Goal: Task Accomplishment & Management: Manage account settings

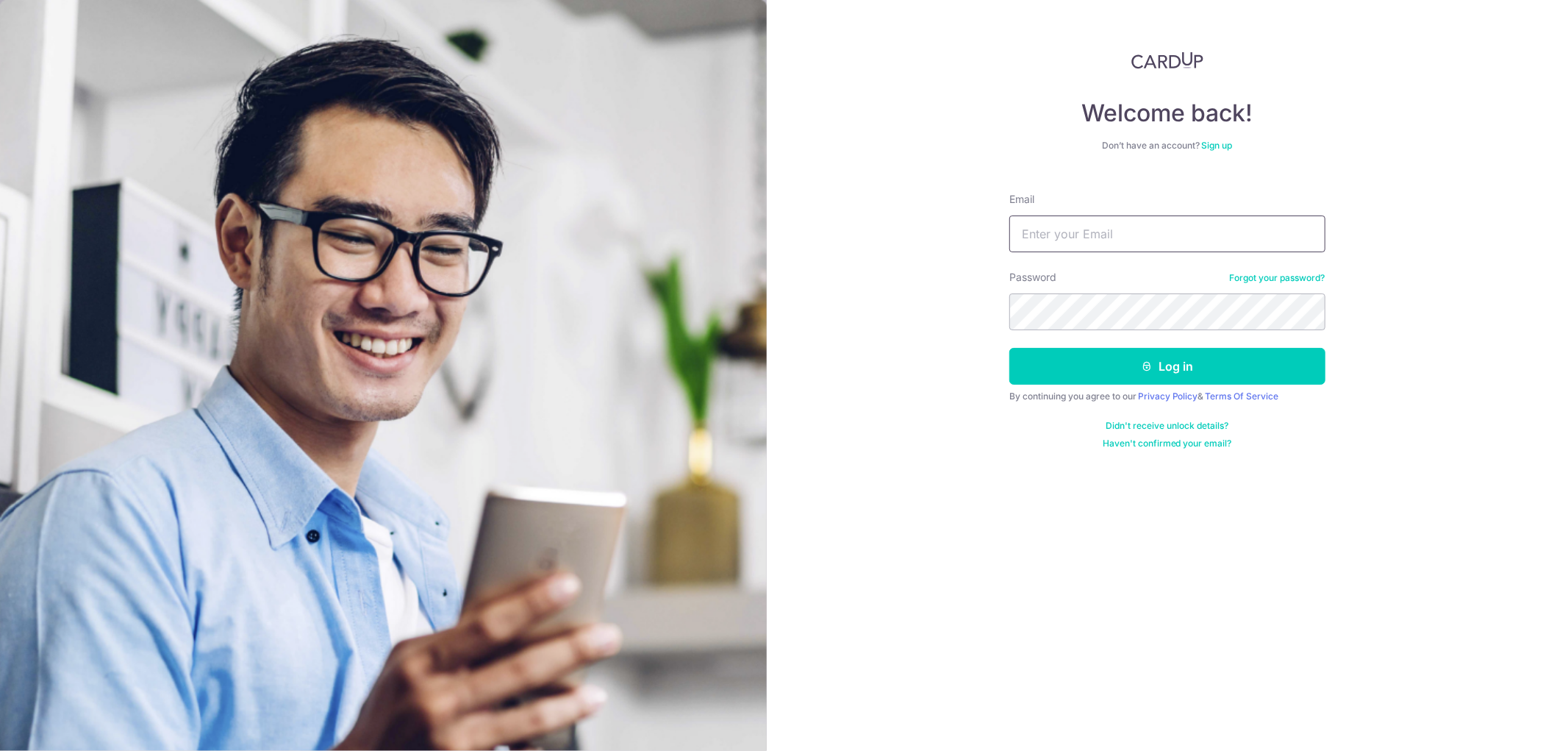
click at [1101, 226] on input "Email" at bounding box center [1168, 234] width 316 height 37
type input "[PERSON_NAME][EMAIL_ADDRESS][DOMAIN_NAME]"
click at [1009, 348] on button "Log in" at bounding box center [1168, 366] width 316 height 37
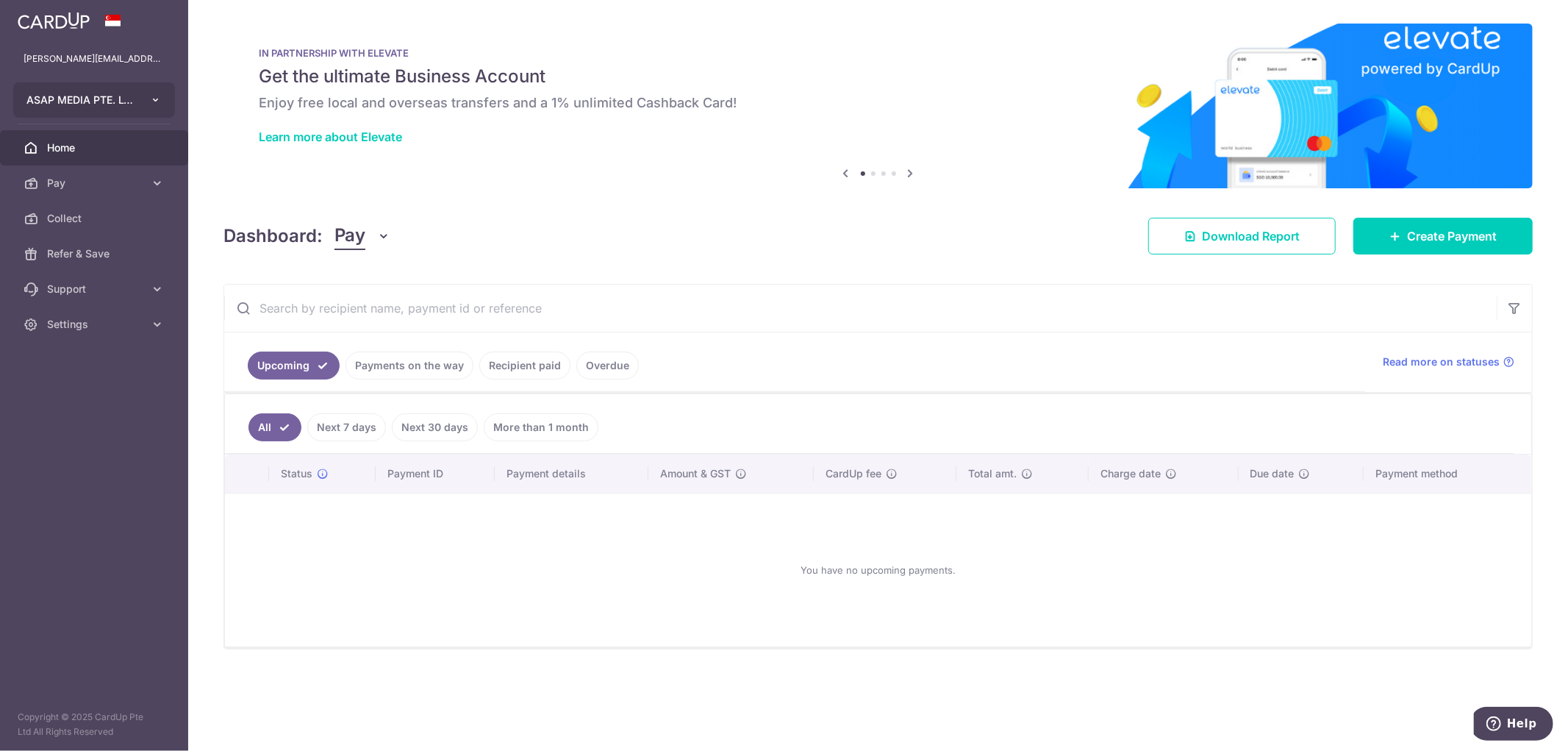
click at [137, 96] on button "ASAP MEDIA PTE. LTD." at bounding box center [94, 99] width 162 height 35
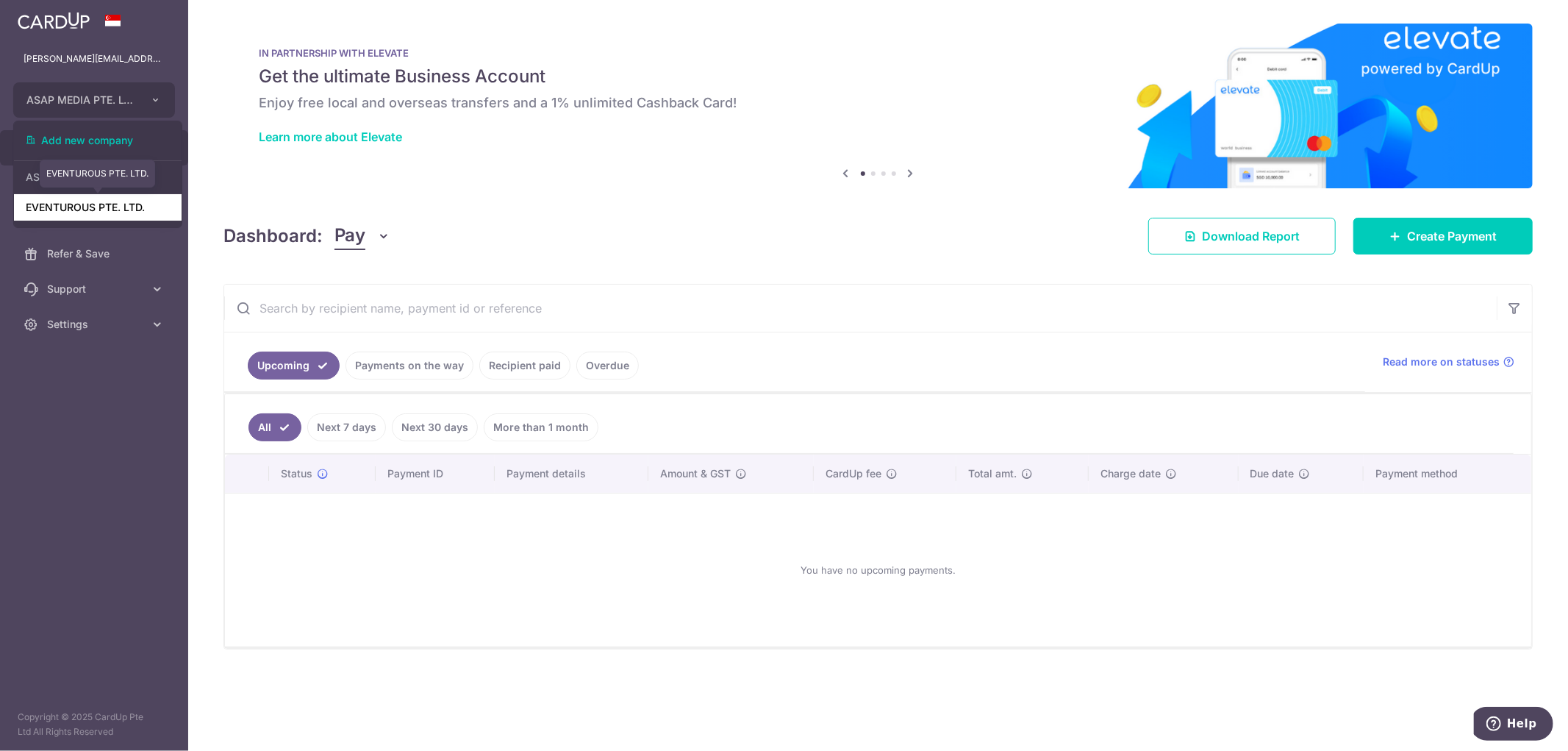
click at [54, 211] on link "EVENTUROUS PTE. LTD." at bounding box center [98, 207] width 168 height 26
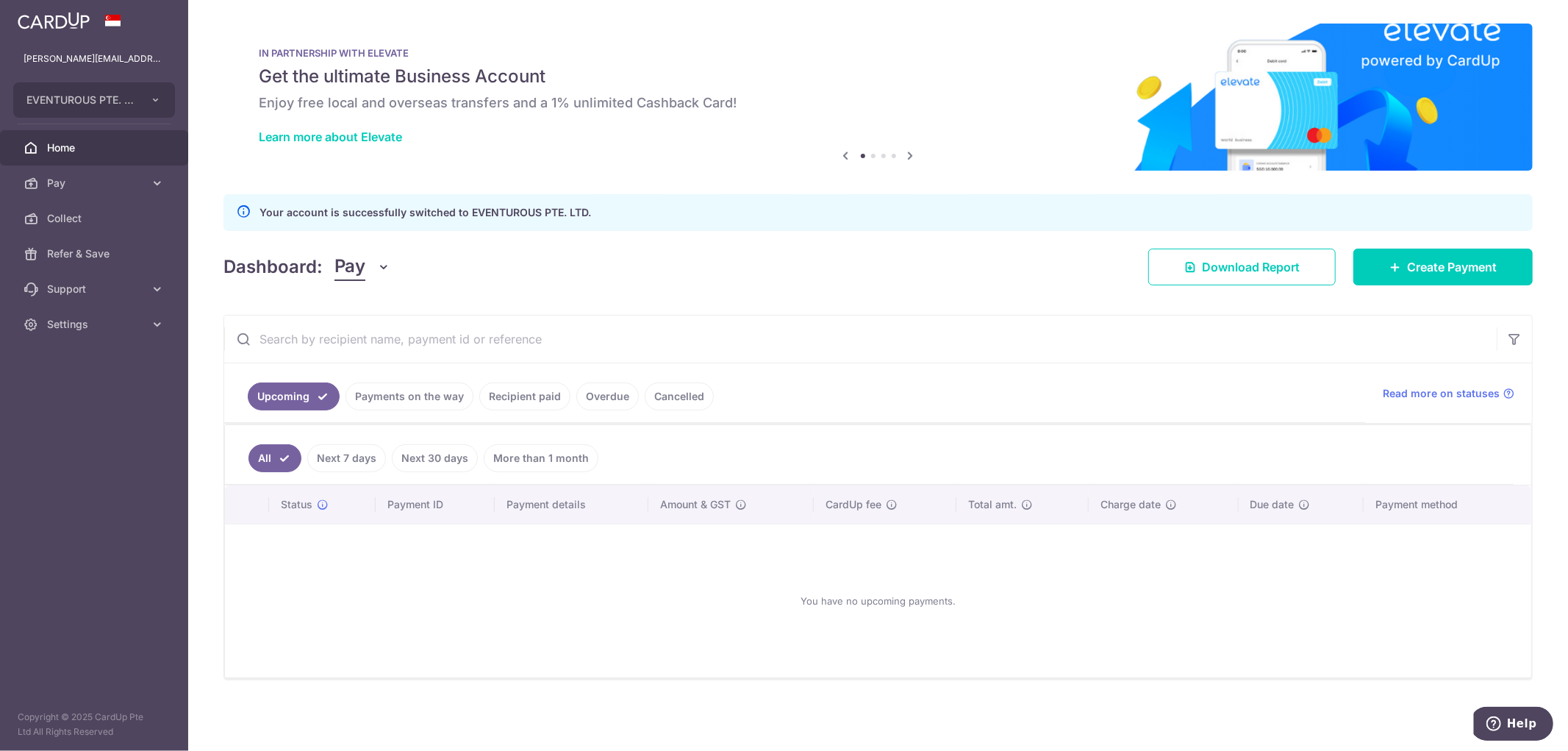
click at [449, 406] on link "Payments on the way" at bounding box center [410, 396] width 128 height 28
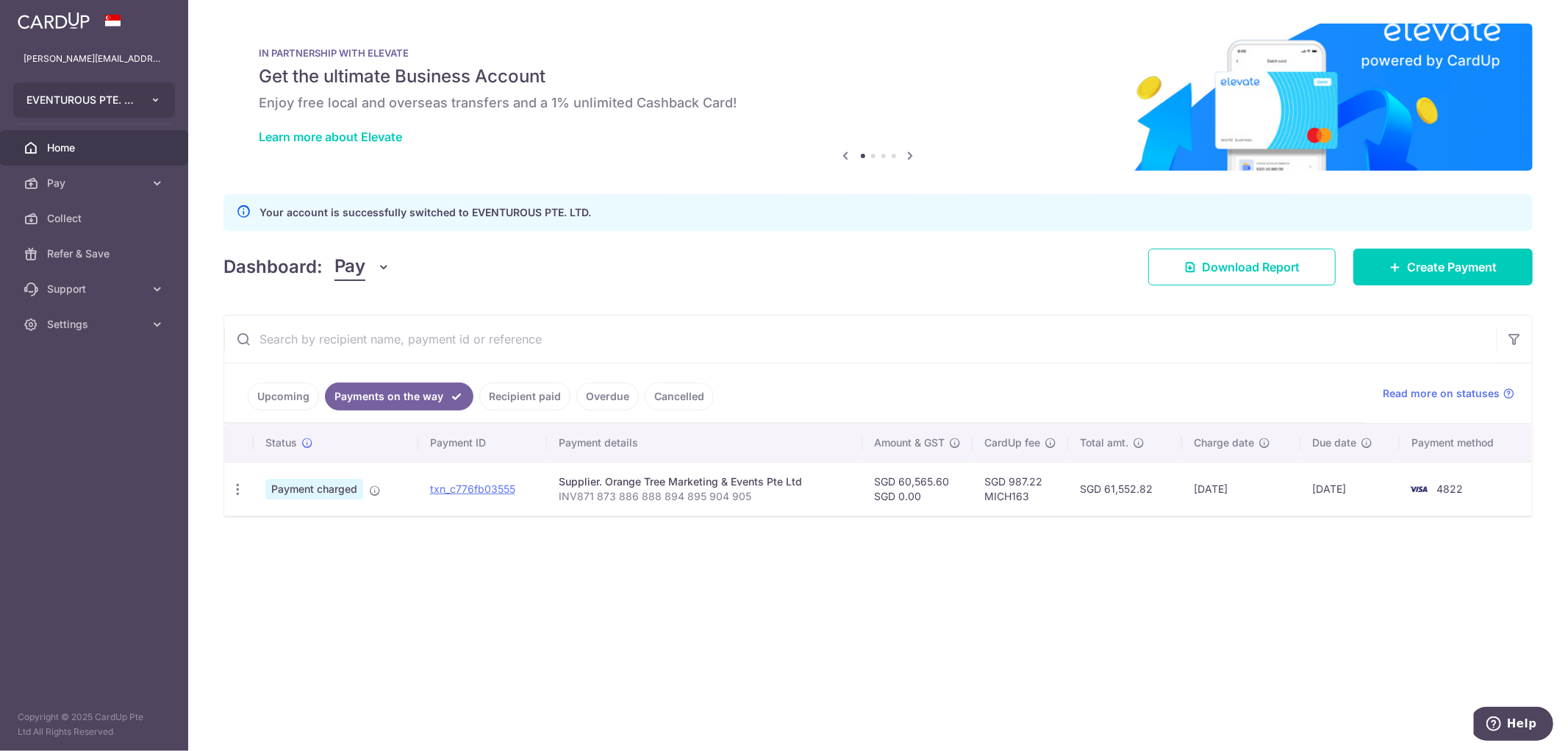
click at [166, 93] on button "EVENTUROUS PTE. LTD." at bounding box center [94, 99] width 162 height 35
drag, startPoint x: 77, startPoint y: 438, endPoint x: 87, endPoint y: 400, distance: 39.3
click at [75, 432] on aside "michellelim@asapmedia.com.sg EVENTUROUS PTE. LTD. Add new company ASAP MEDIA PT…" at bounding box center [94, 375] width 188 height 751
click at [162, 334] on link "Settings" at bounding box center [94, 324] width 188 height 35
click at [120, 388] on span "Logout" at bounding box center [95, 395] width 97 height 15
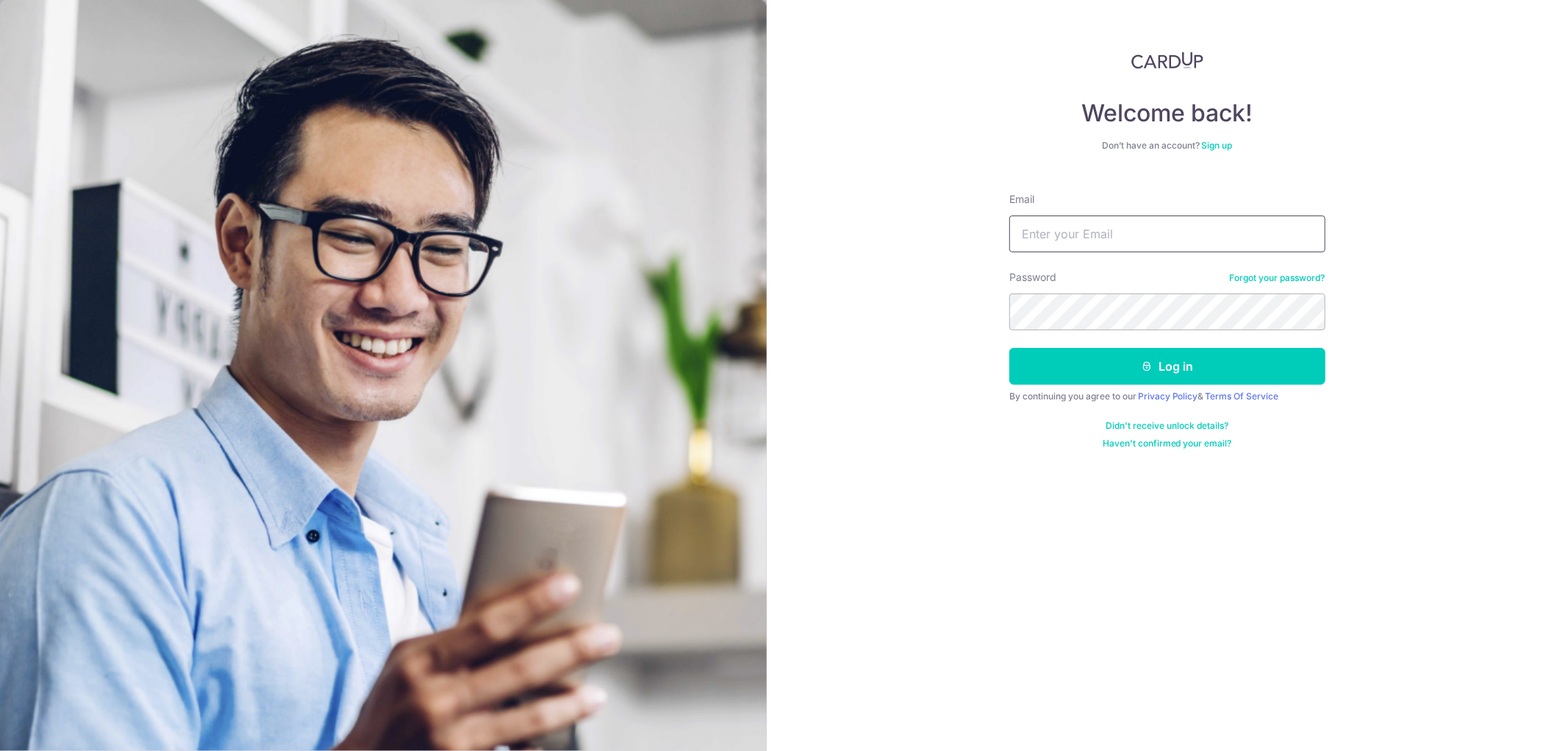
click at [1044, 225] on input "Email" at bounding box center [1168, 234] width 316 height 37
type input "[PERSON_NAME][EMAIL_ADDRESS][DOMAIN_NAME]"
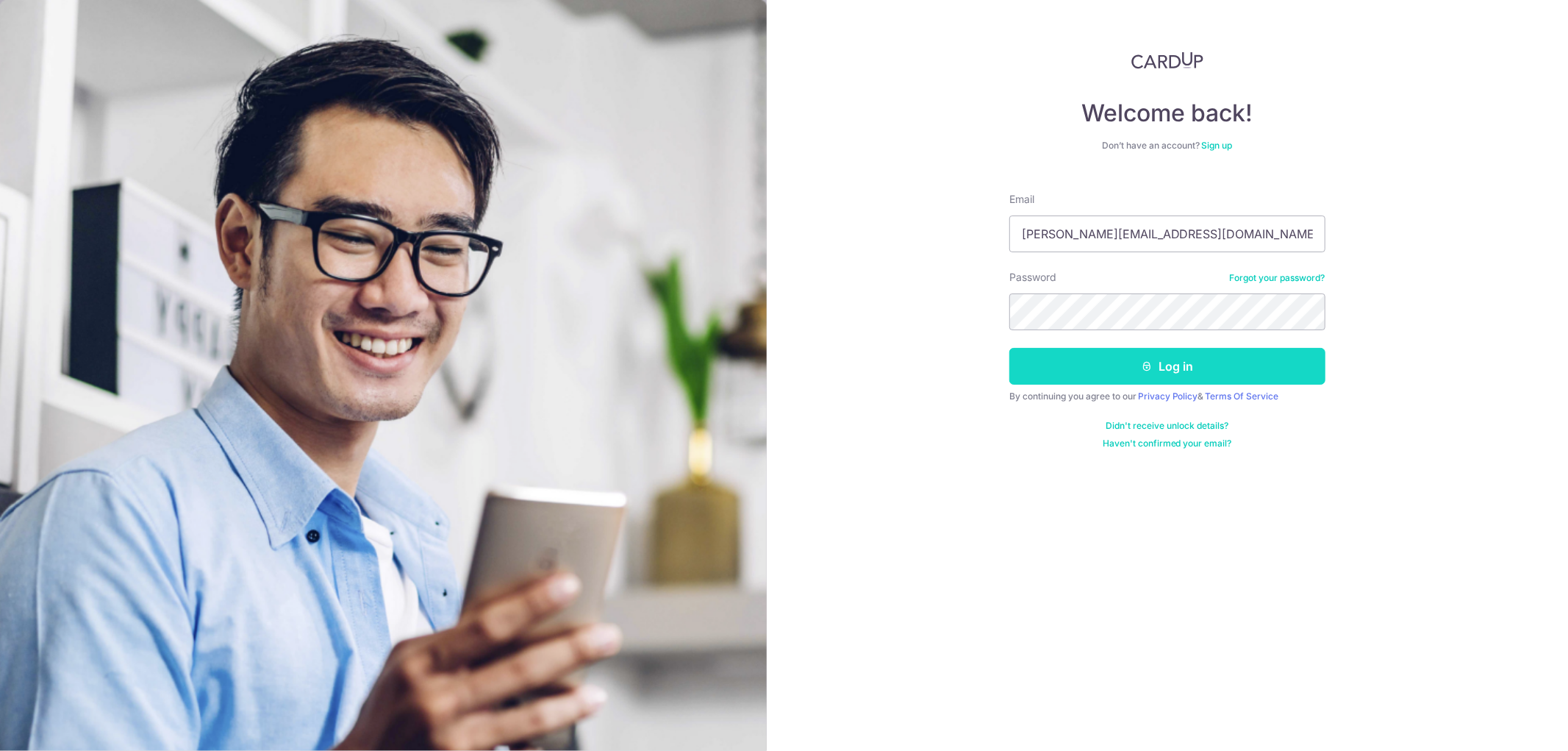
click at [1176, 350] on button "Log in" at bounding box center [1168, 366] width 316 height 37
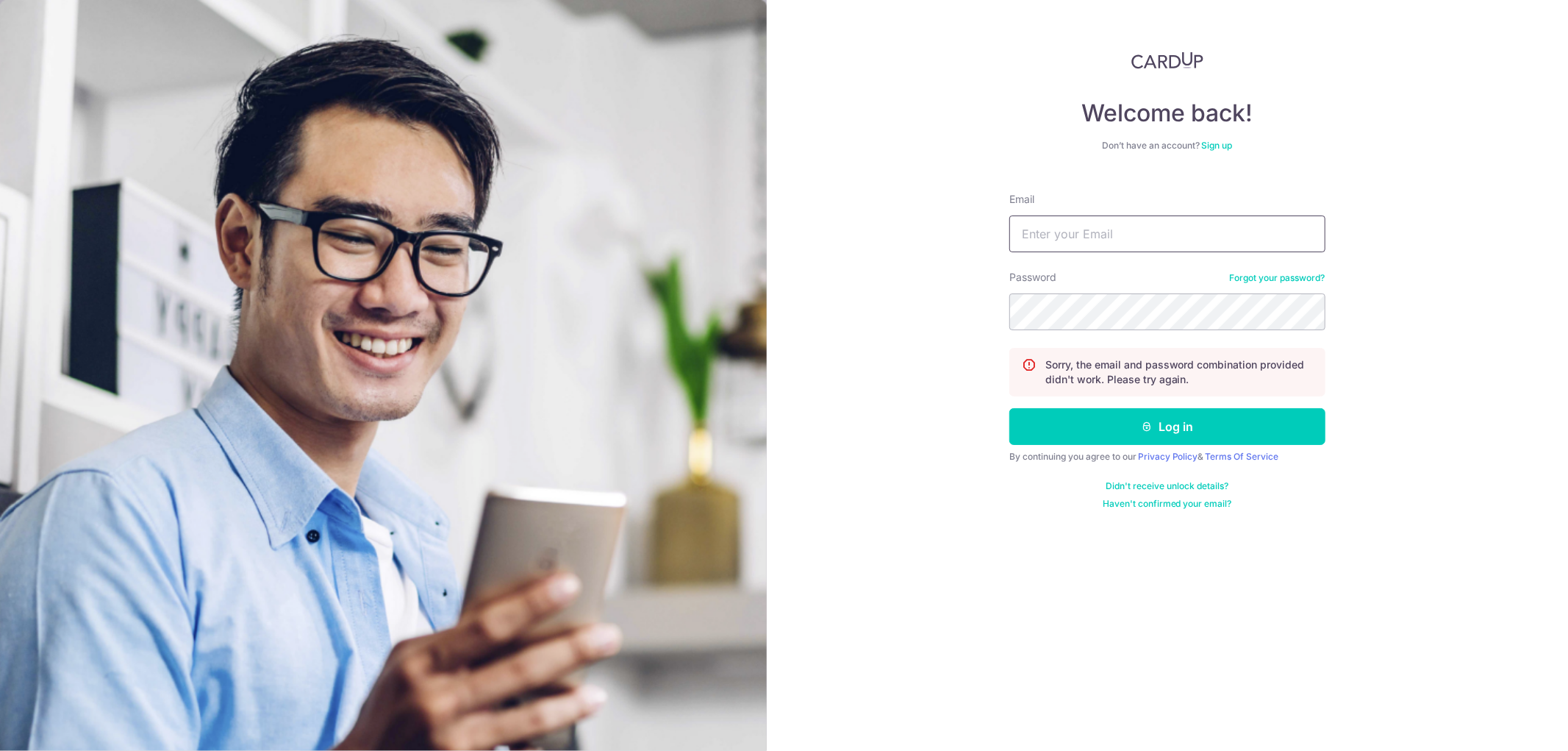
click at [1183, 237] on input "Email" at bounding box center [1168, 234] width 316 height 37
type input "[PERSON_NAME][EMAIL_ADDRESS][DOMAIN_NAME]"
click at [1207, 435] on button "Log in" at bounding box center [1168, 426] width 316 height 37
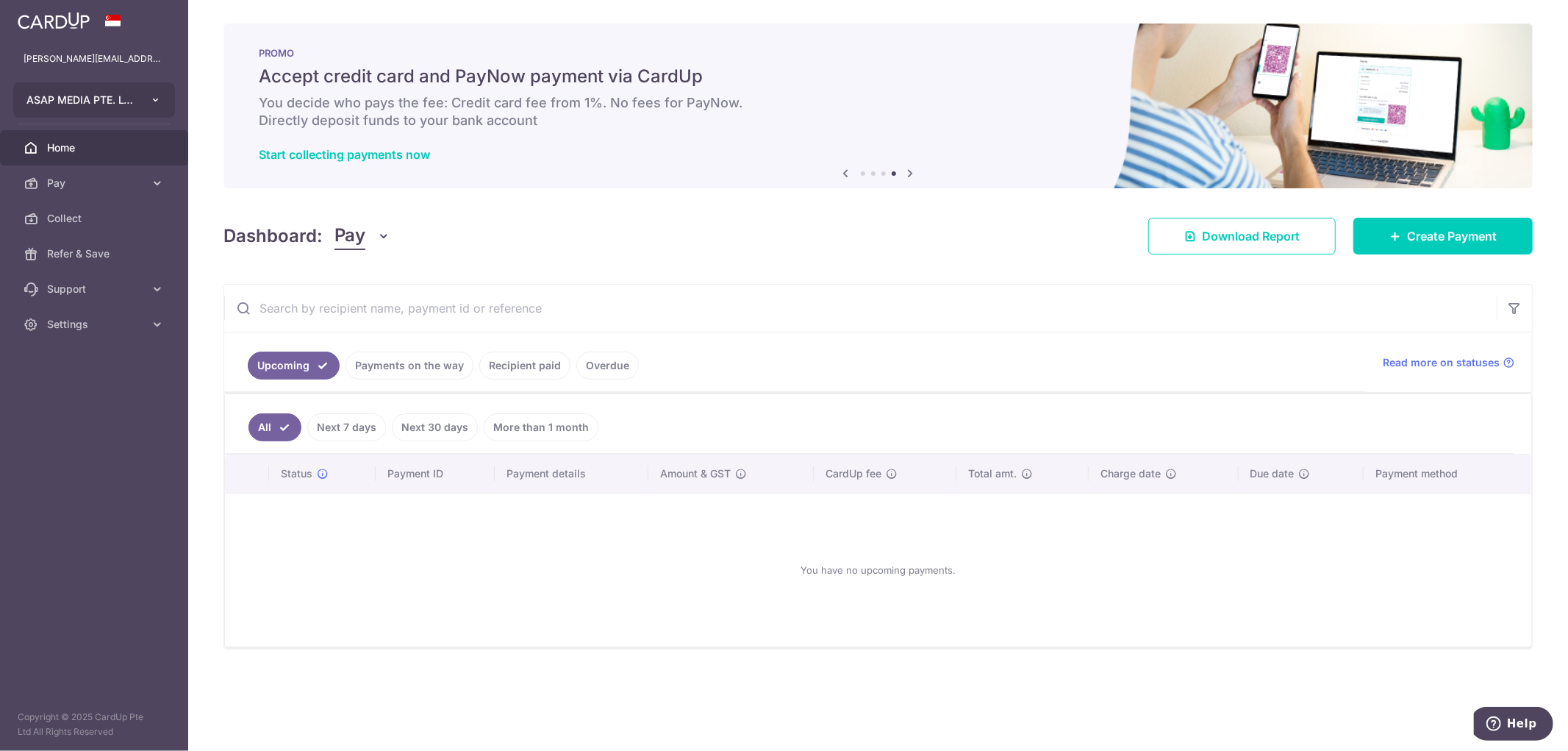
click at [84, 104] on span "ASAP MEDIA PTE. LTD." at bounding box center [81, 100] width 109 height 15
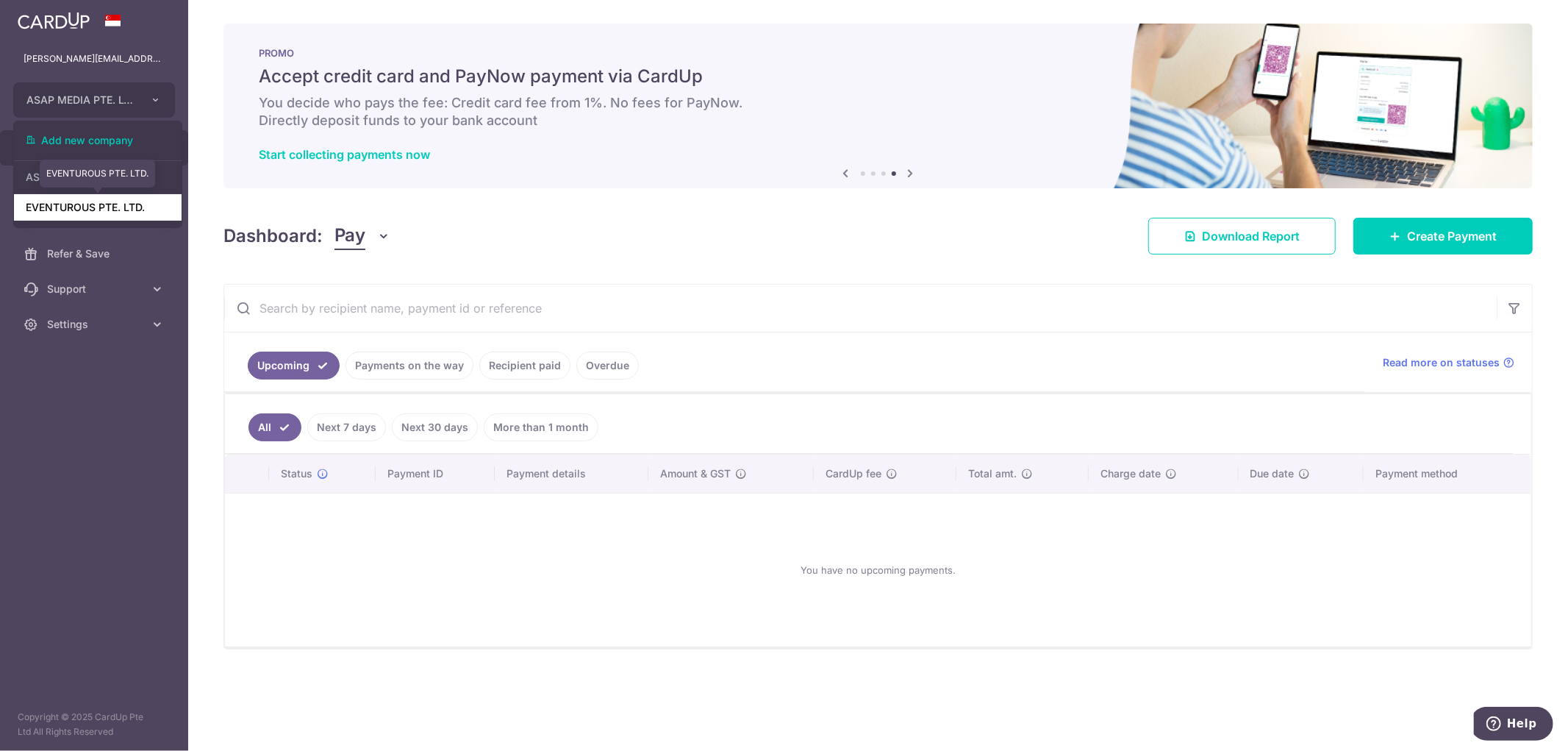
click at [86, 207] on link "EVENTUROUS PTE. LTD." at bounding box center [98, 207] width 168 height 26
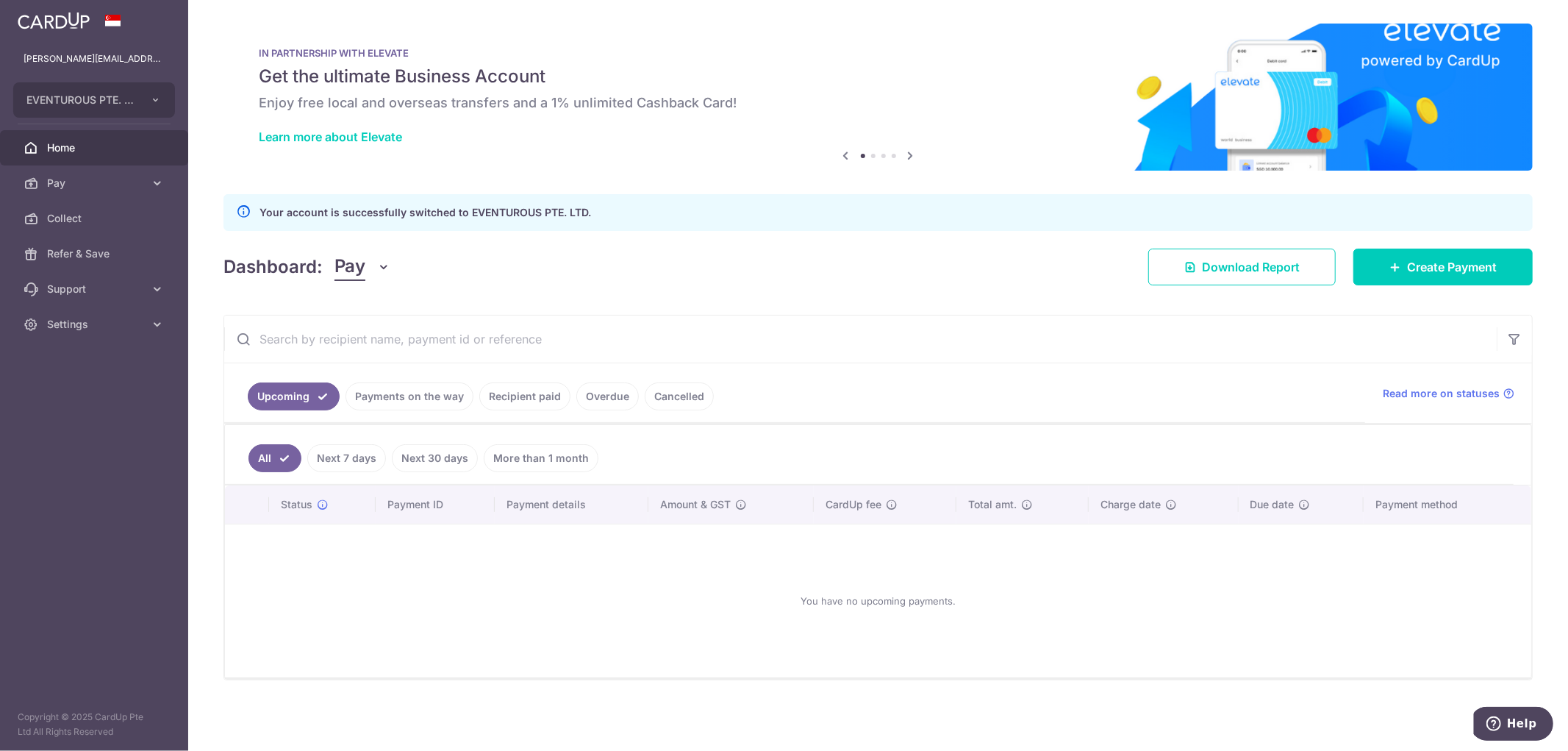
click at [524, 412] on ul "Upcoming Payments on the way Recipient paid Overdue Cancelled" at bounding box center [795, 392] width 1141 height 60
click at [531, 398] on link "Recipient paid" at bounding box center [525, 396] width 91 height 28
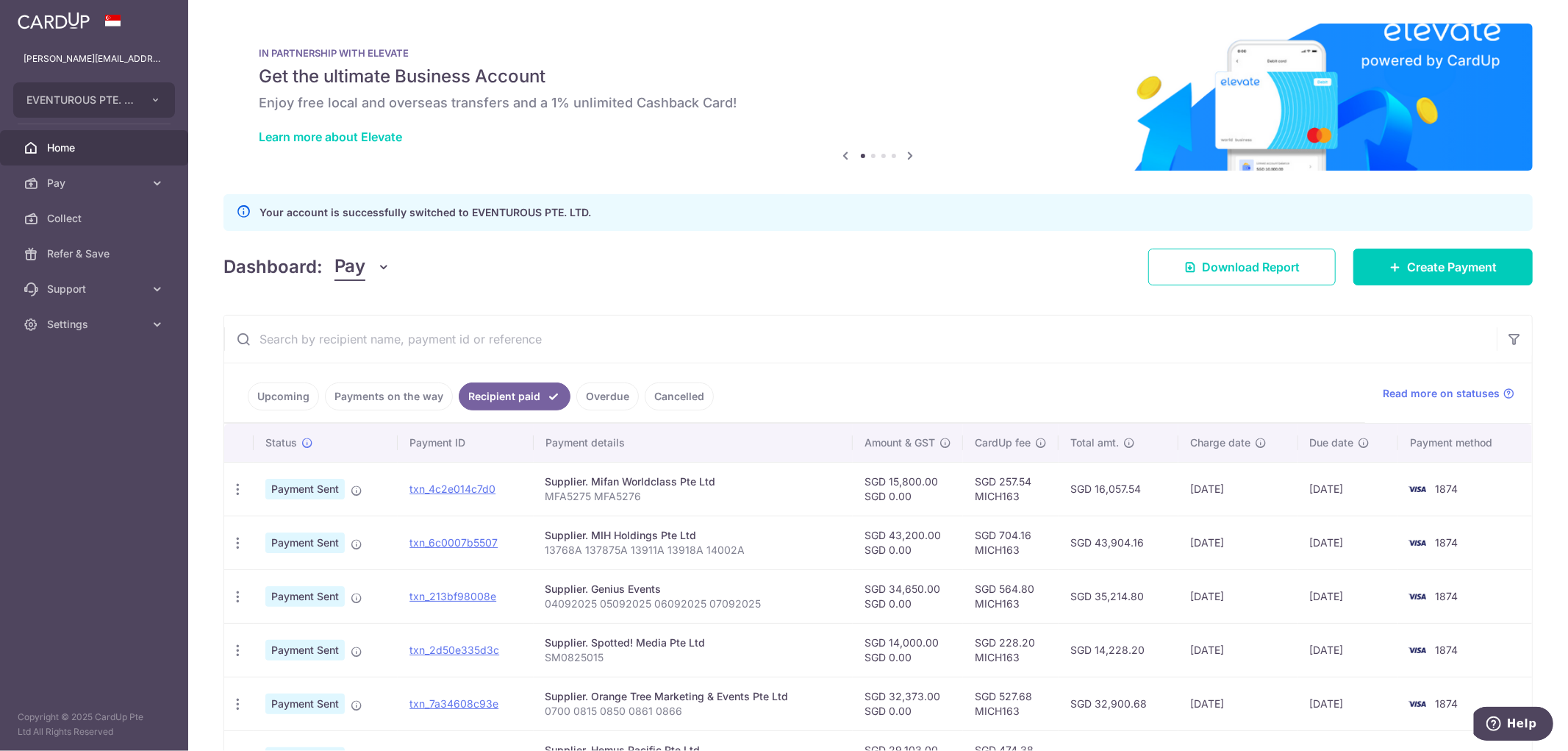
click at [388, 392] on link "Payments on the way" at bounding box center [389, 396] width 128 height 28
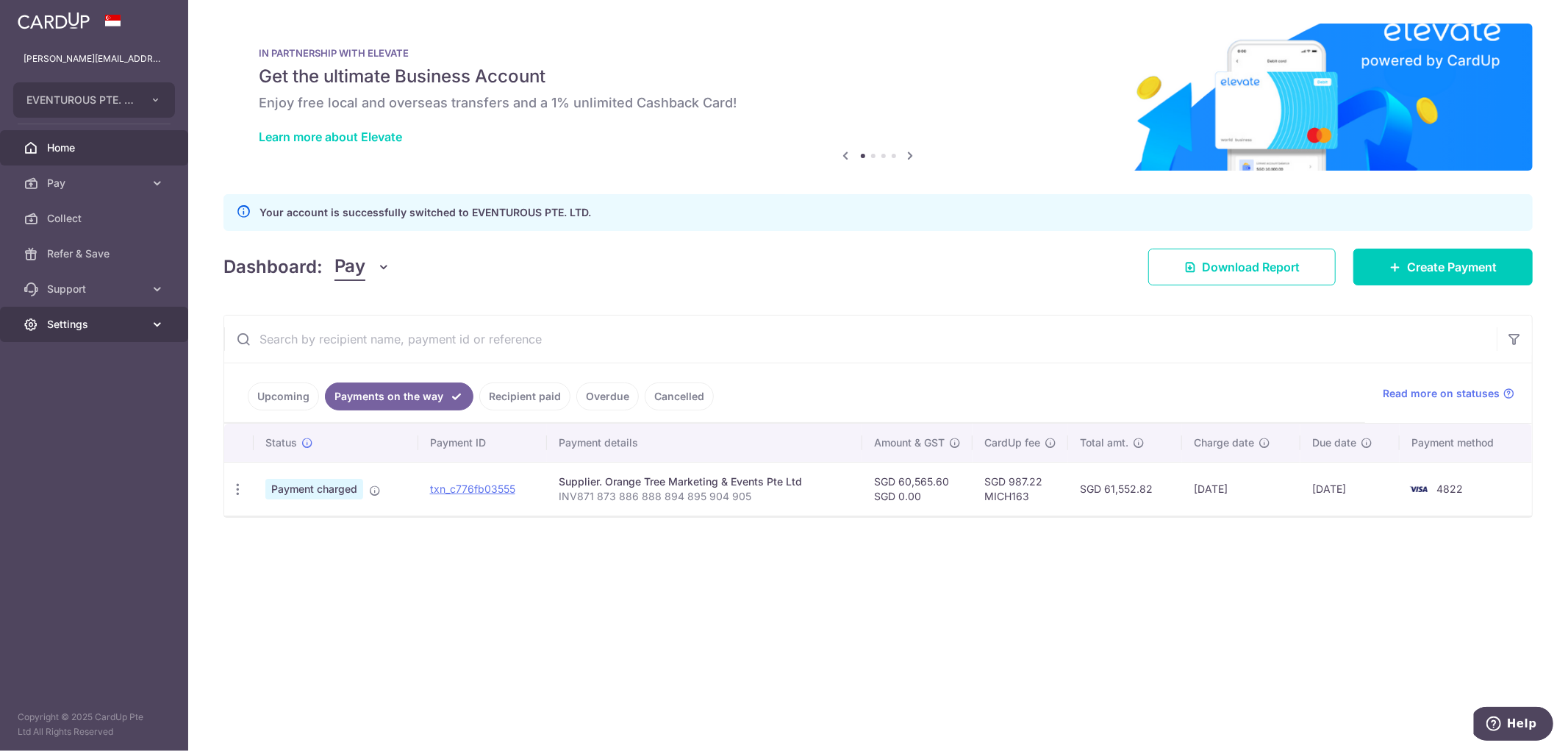
click at [163, 334] on link "Settings" at bounding box center [94, 324] width 188 height 35
click at [117, 399] on span "Logout" at bounding box center [95, 395] width 97 height 15
